Goal: Complete application form

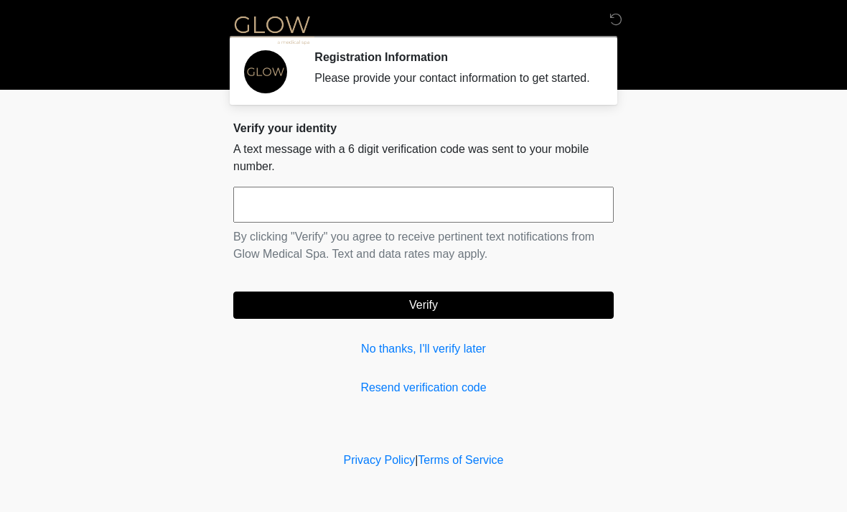
click at [387, 202] on input "text" at bounding box center [423, 205] width 380 height 36
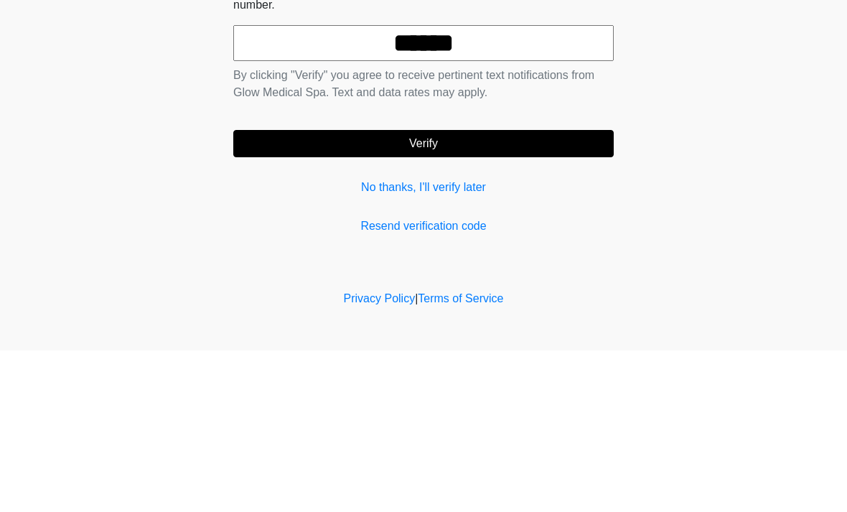
type input "******"
click at [416, 291] on button "Verify" at bounding box center [423, 304] width 380 height 27
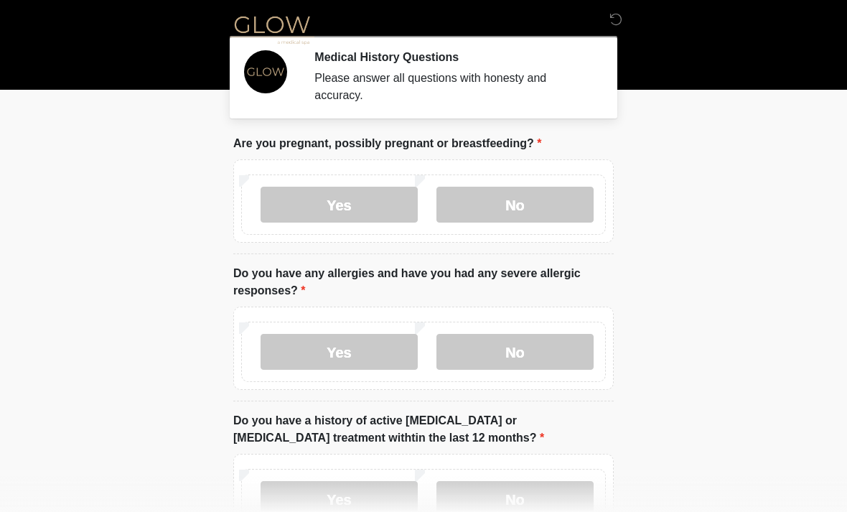
click at [530, 204] on label "No" at bounding box center [514, 205] width 157 height 36
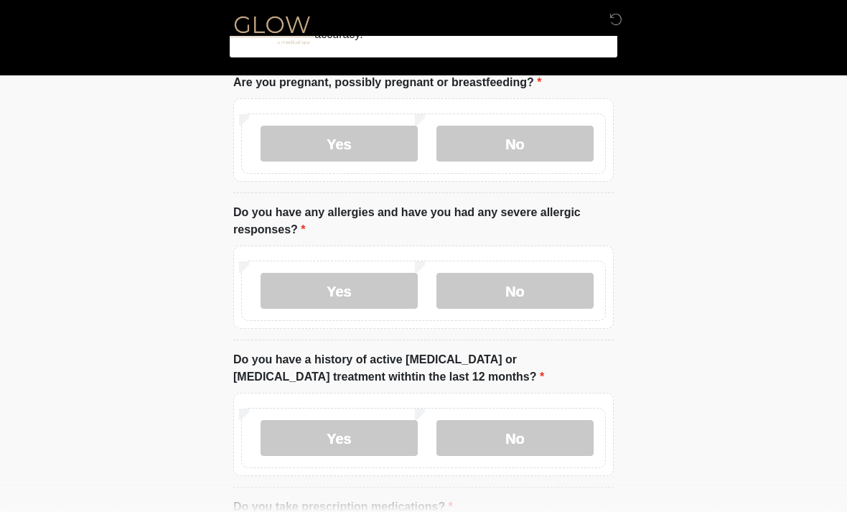
scroll to position [62, 0]
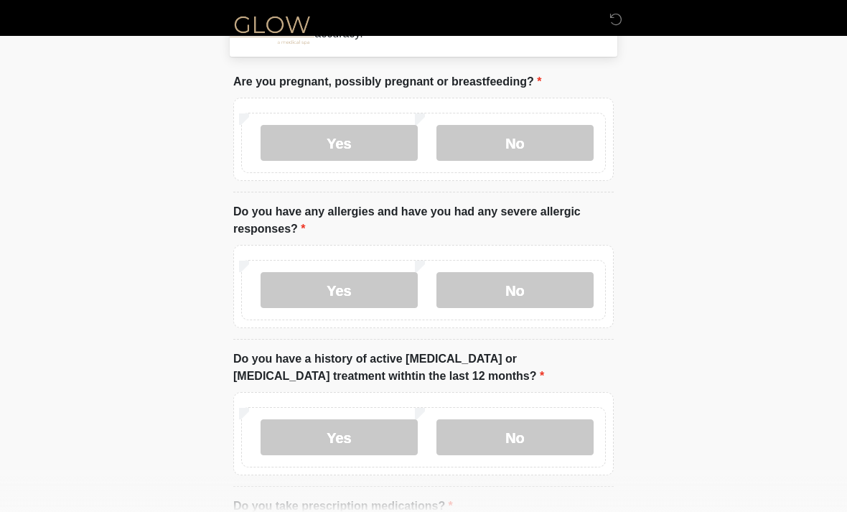
click at [352, 297] on label "Yes" at bounding box center [338, 290] width 157 height 36
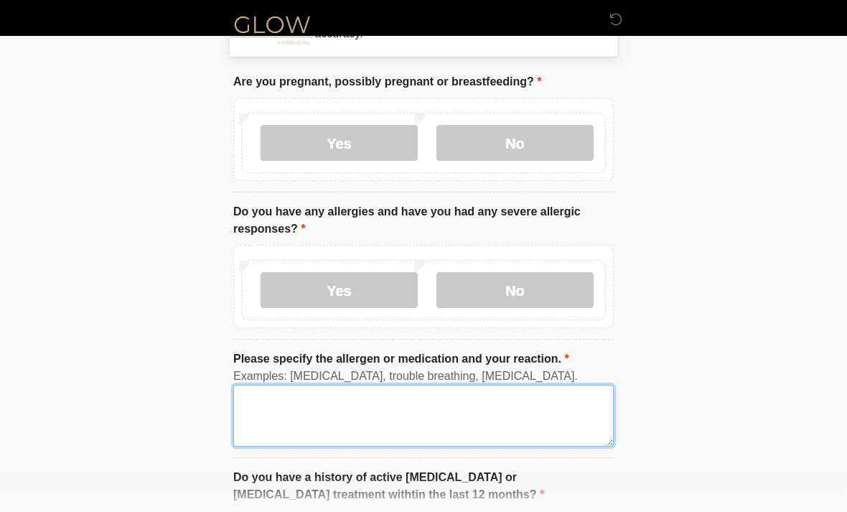
click at [387, 413] on textarea "Please specify the allergen or medication and your reaction." at bounding box center [423, 416] width 380 height 62
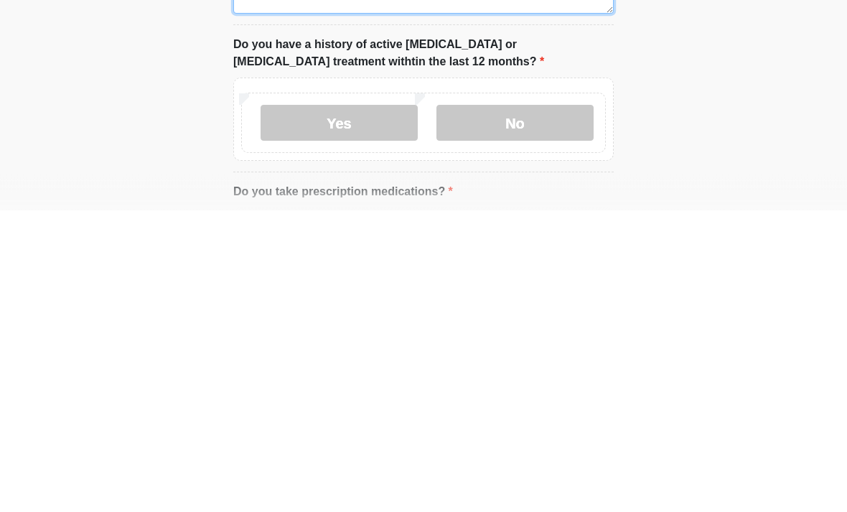
scroll to position [216, 0]
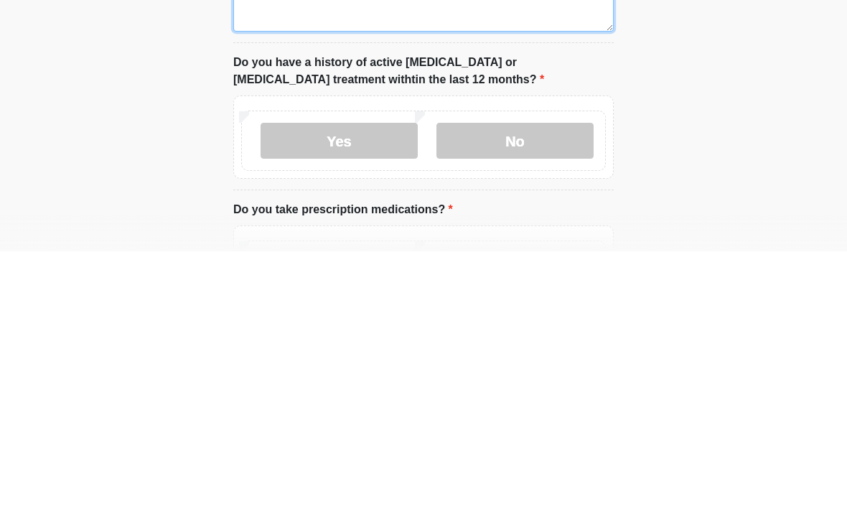
type textarea "**********"
click at [532, 383] on label "No" at bounding box center [514, 401] width 157 height 36
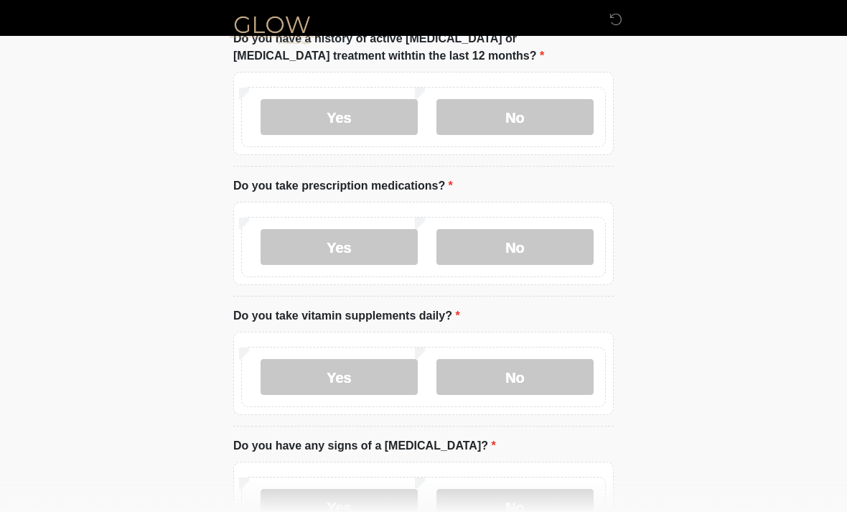
scroll to position [520, 0]
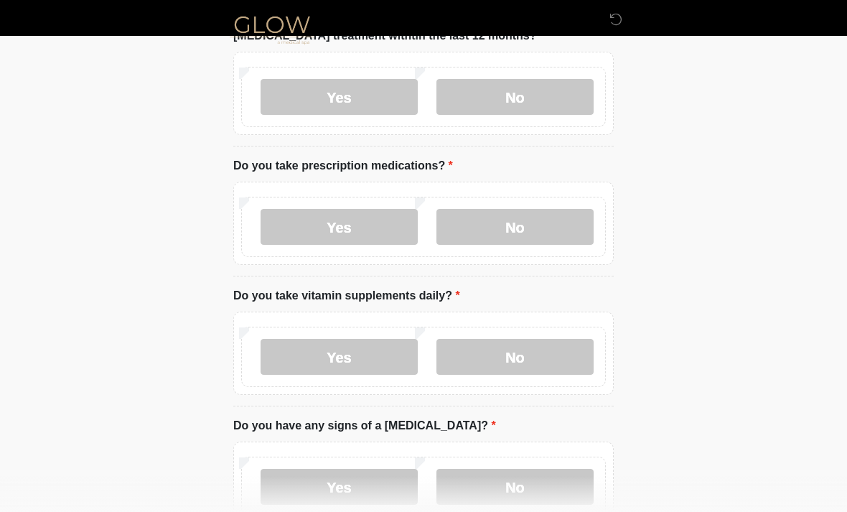
click at [346, 220] on label "Yes" at bounding box center [338, 227] width 157 height 36
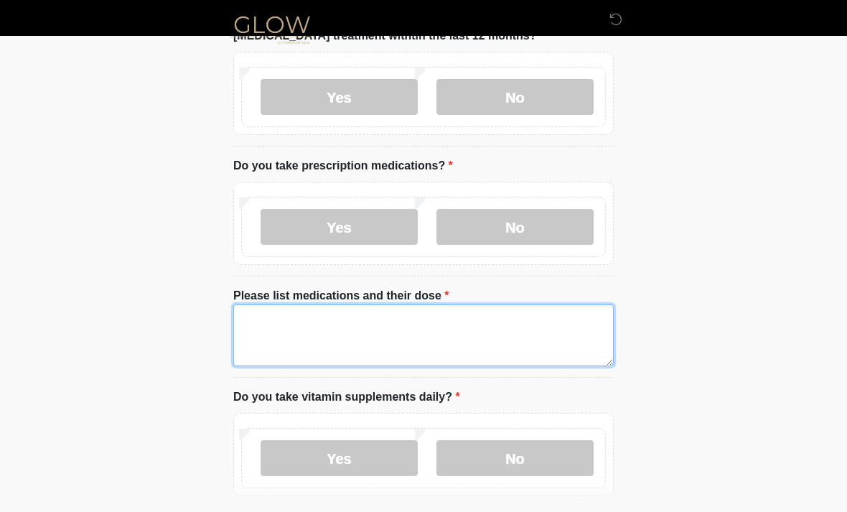
click at [451, 316] on textarea "Please list medications and their dose" at bounding box center [423, 335] width 380 height 62
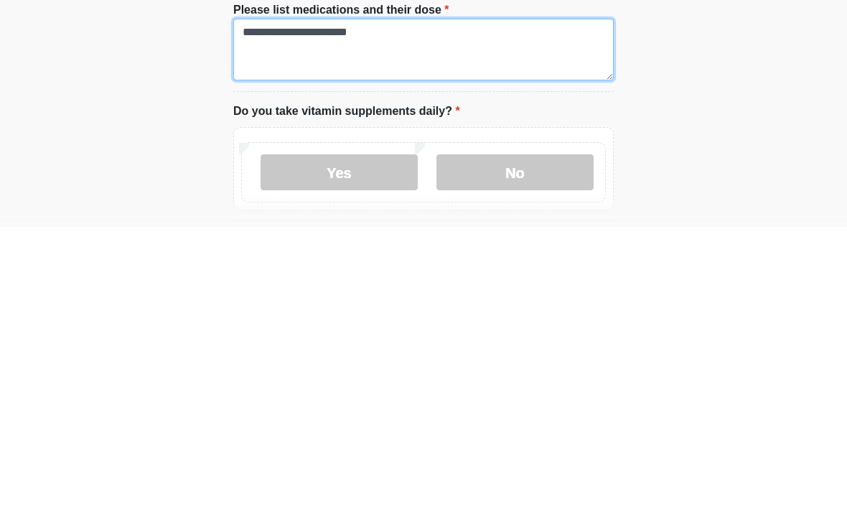
type textarea "**********"
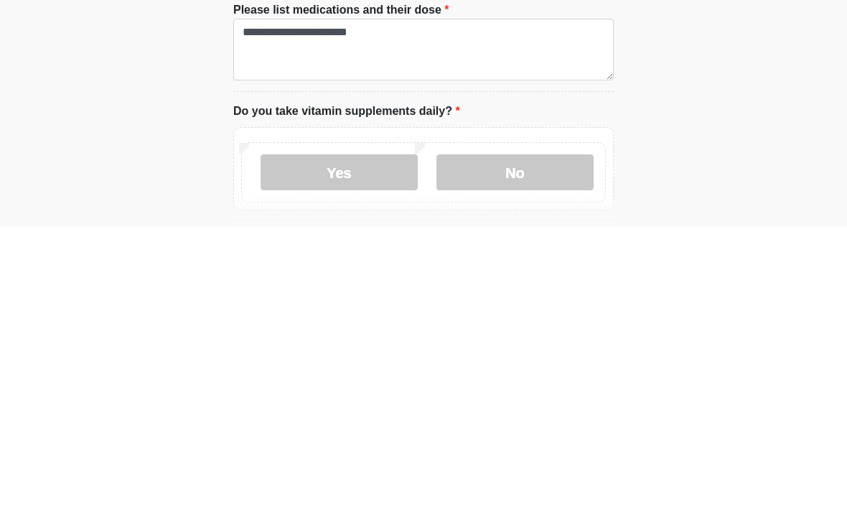
click at [518, 440] on label "No" at bounding box center [514, 458] width 157 height 36
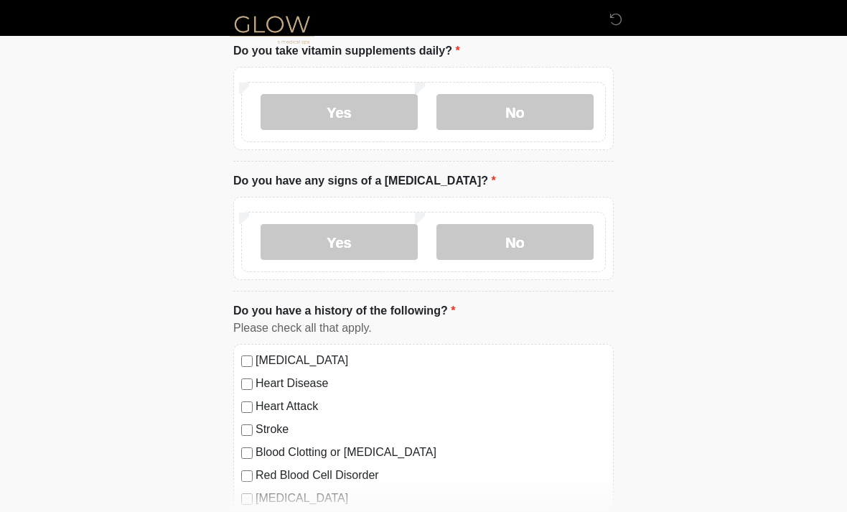
click at [517, 254] on label "No" at bounding box center [514, 243] width 157 height 36
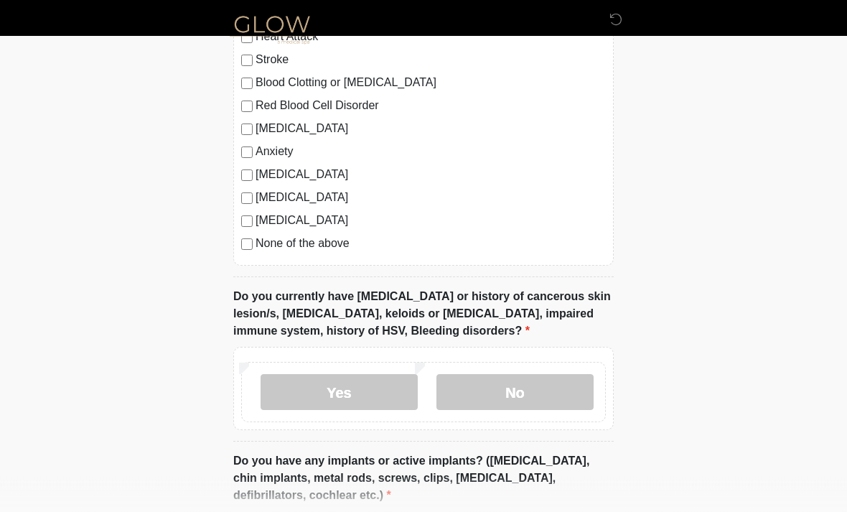
scroll to position [1238, 0]
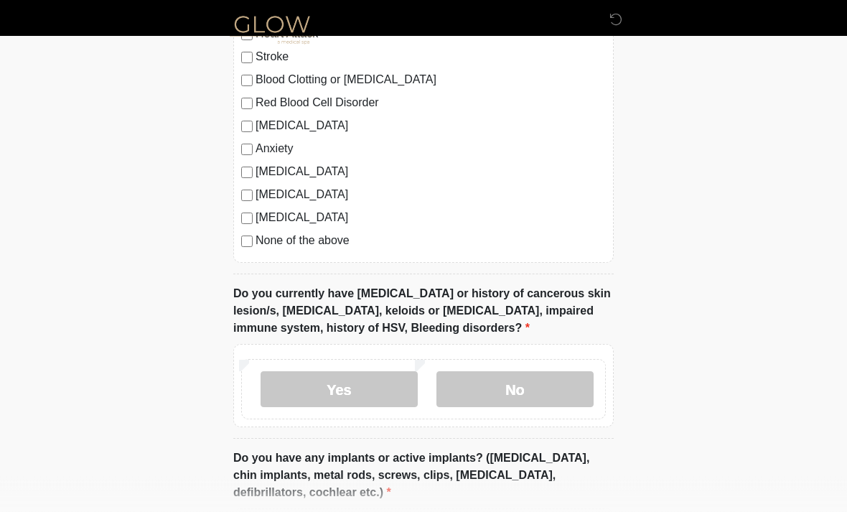
click at [524, 385] on label "No" at bounding box center [514, 390] width 157 height 36
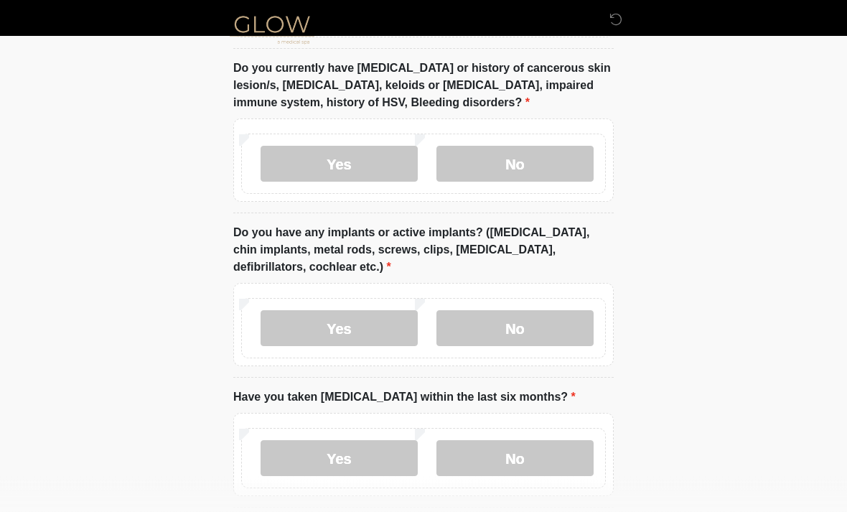
click at [538, 319] on label "No" at bounding box center [514, 329] width 157 height 36
click at [525, 455] on label "No" at bounding box center [514, 458] width 157 height 36
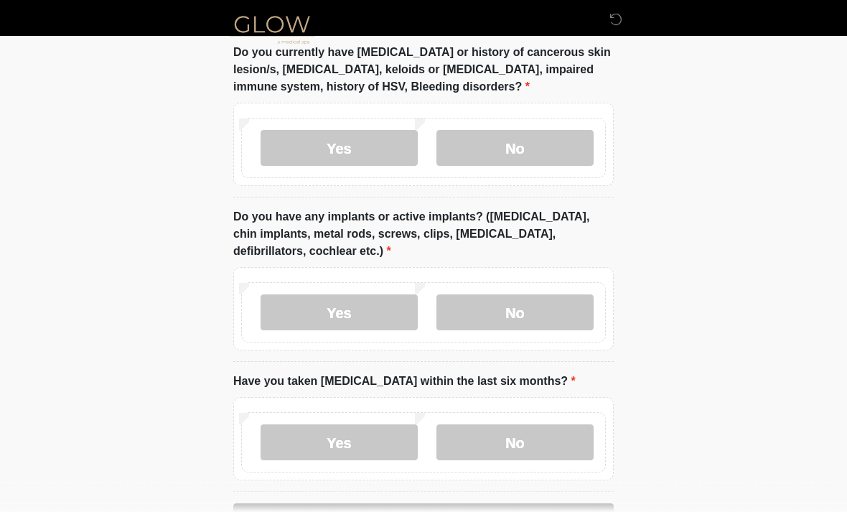
scroll to position [1526, 0]
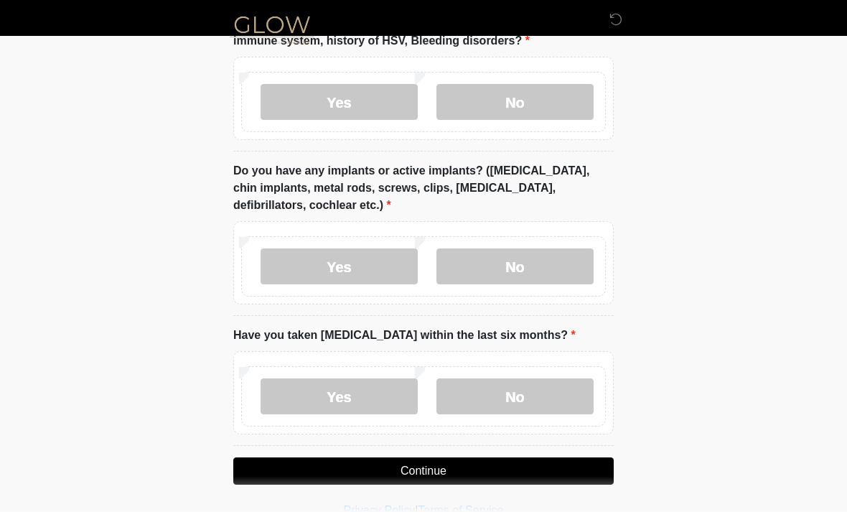
click at [448, 469] on button "Continue" at bounding box center [423, 470] width 380 height 27
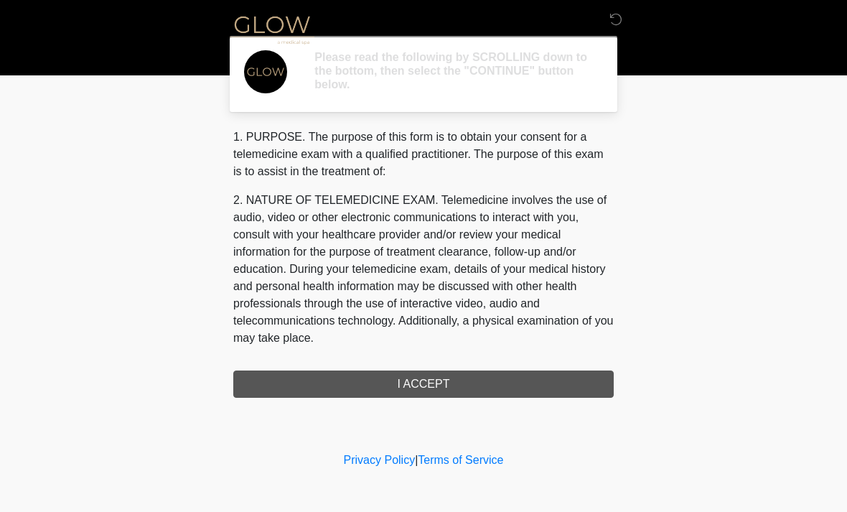
scroll to position [0, 0]
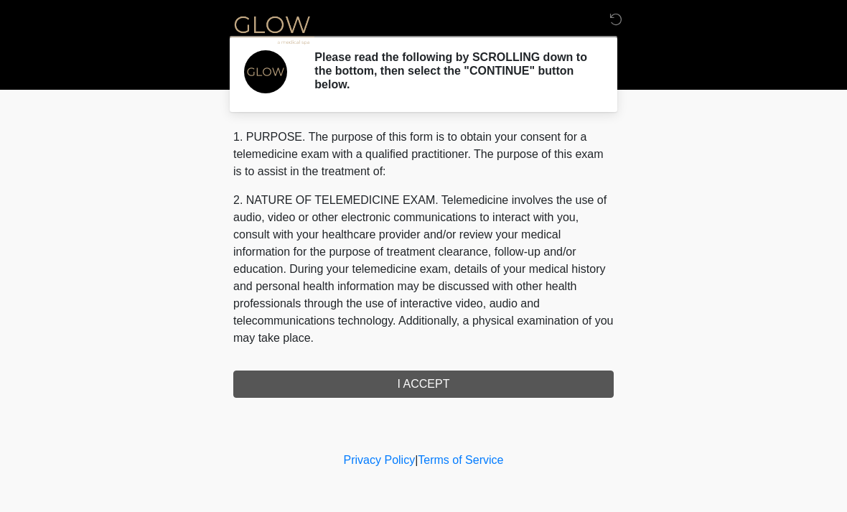
click at [471, 382] on div "1. PURPOSE. The purpose of this form is to obtain your consent for a telemedici…" at bounding box center [423, 262] width 380 height 269
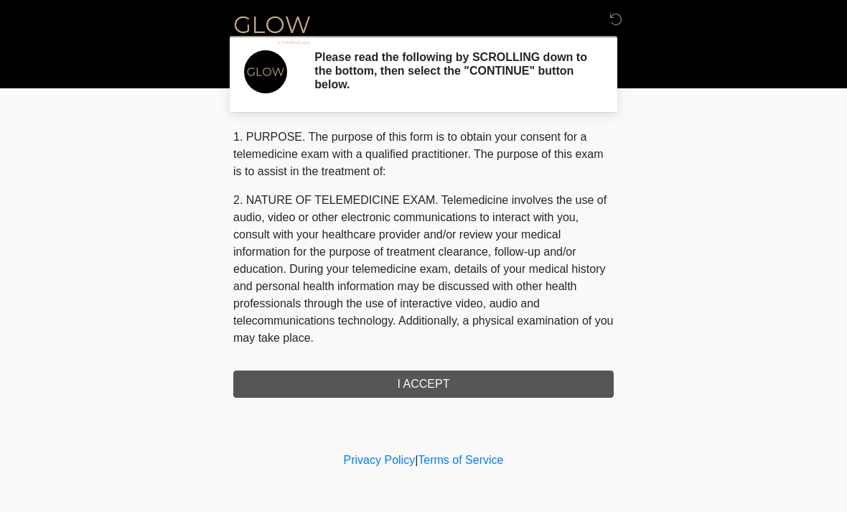
click at [433, 382] on div "1. PURPOSE. The purpose of this form is to obtain your consent for a telemedici…" at bounding box center [423, 262] width 380 height 269
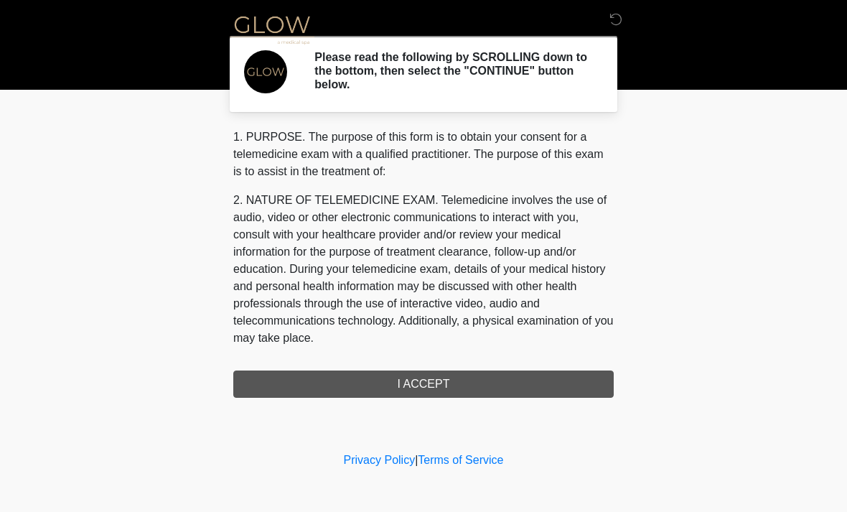
click at [433, 381] on div "1. PURPOSE. The purpose of this form is to obtain your consent for a telemedici…" at bounding box center [423, 262] width 380 height 269
click at [432, 371] on div "1. PURPOSE. The purpose of this form is to obtain your consent for a telemedici…" at bounding box center [423, 262] width 380 height 269
click at [451, 370] on div "1. PURPOSE. The purpose of this form is to obtain your consent for a telemedici…" at bounding box center [423, 262] width 380 height 269
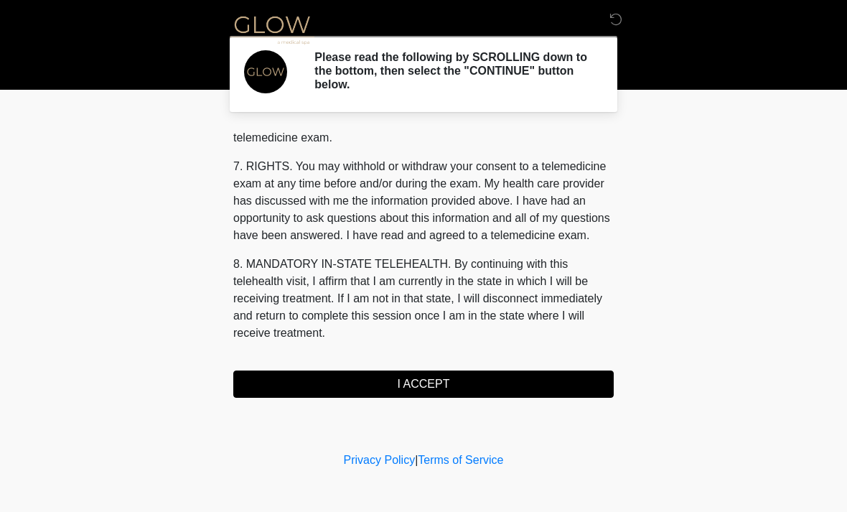
scroll to position [608, 0]
click at [451, 385] on button "I ACCEPT" at bounding box center [423, 383] width 380 height 27
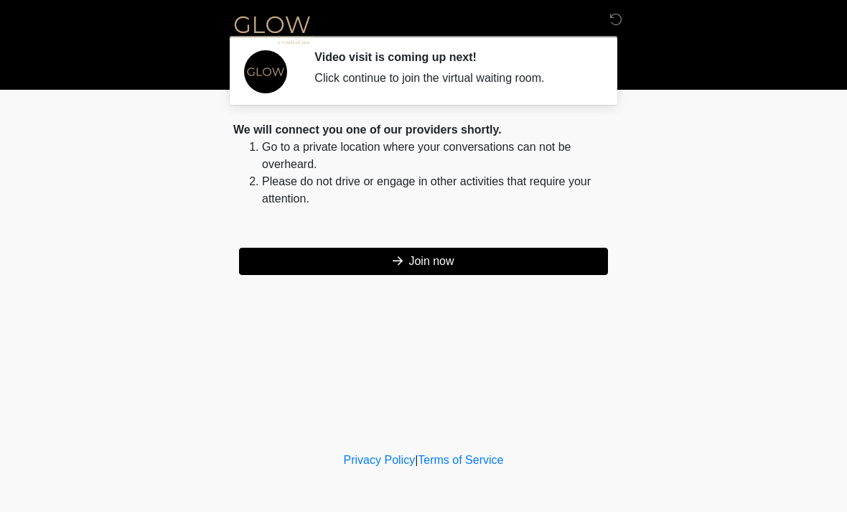
click at [454, 260] on button "Join now" at bounding box center [423, 261] width 369 height 27
